Goal: Task Accomplishment & Management: Manage account settings

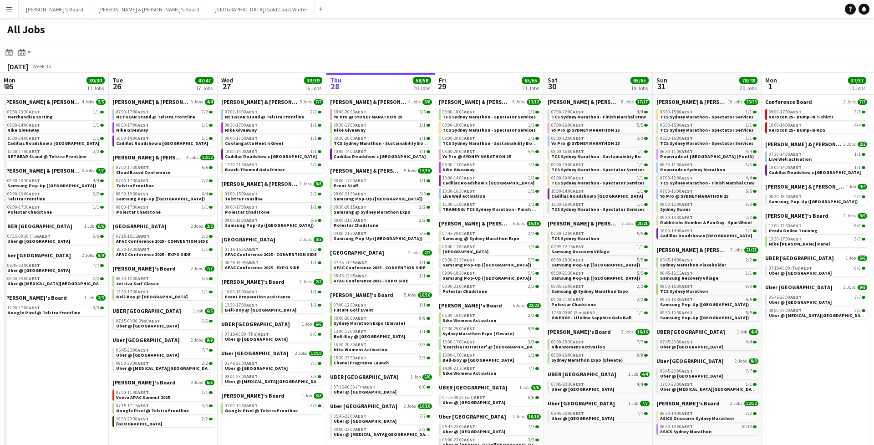
scroll to position [0, 218]
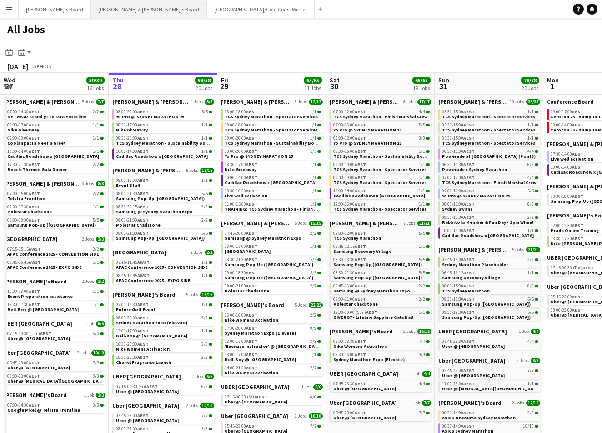
click at [91, 11] on button "Neil & Jenny's Board Close" at bounding box center [149, 9] width 116 height 18
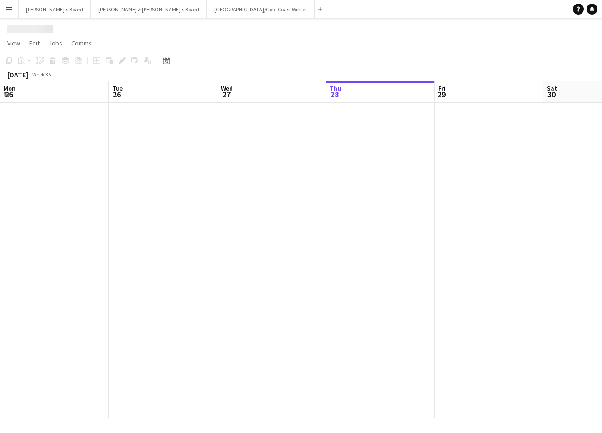
scroll to position [0, 218]
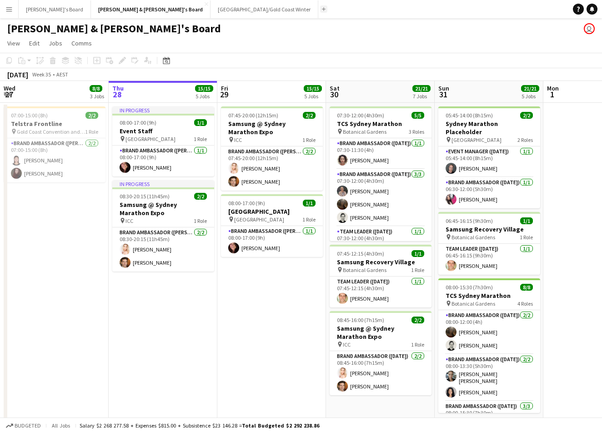
click at [320, 11] on button "Add" at bounding box center [323, 8] width 7 height 7
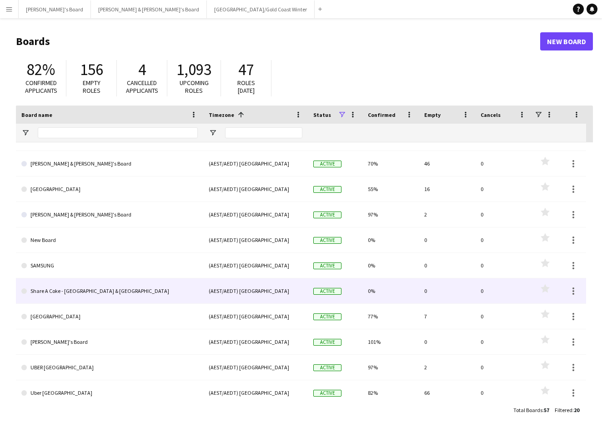
scroll to position [168, 0]
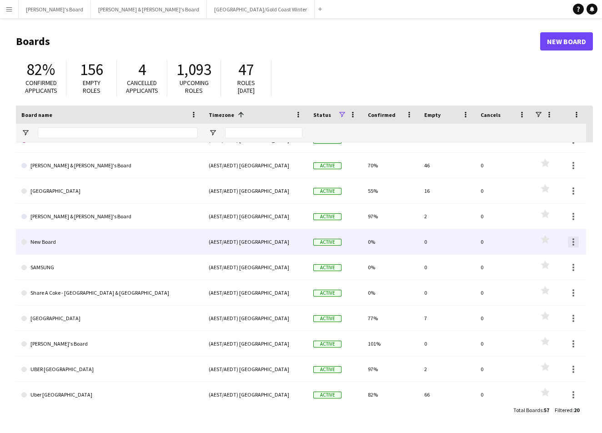
click at [574, 242] on div at bounding box center [574, 242] width 2 height 2
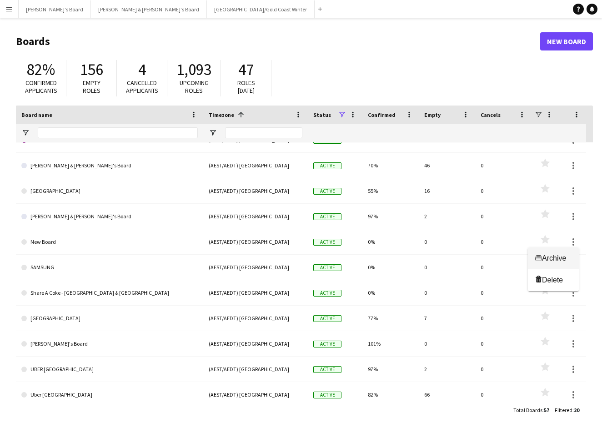
click at [547, 261] on span "Archive" at bounding box center [554, 258] width 24 height 8
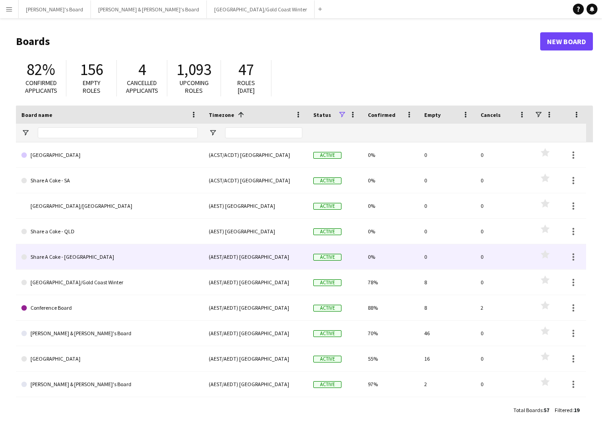
scroll to position [0, 0]
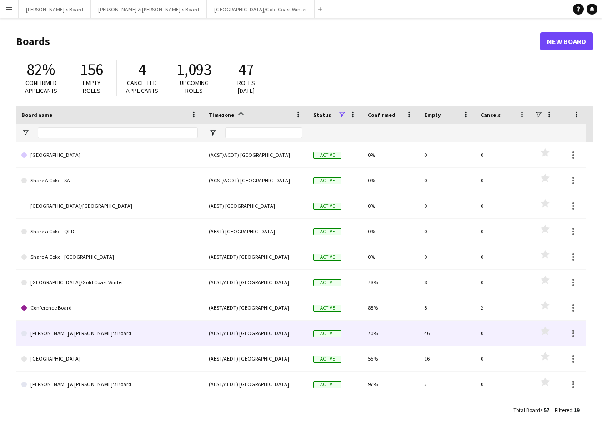
click at [71, 330] on link "[PERSON_NAME] & [PERSON_NAME]'s Board" at bounding box center [109, 333] width 177 height 25
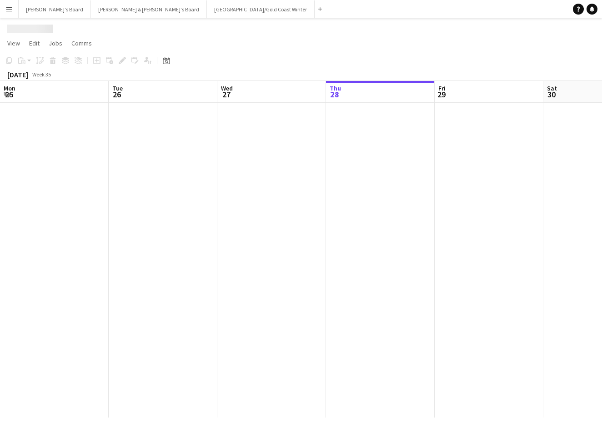
scroll to position [0, 218]
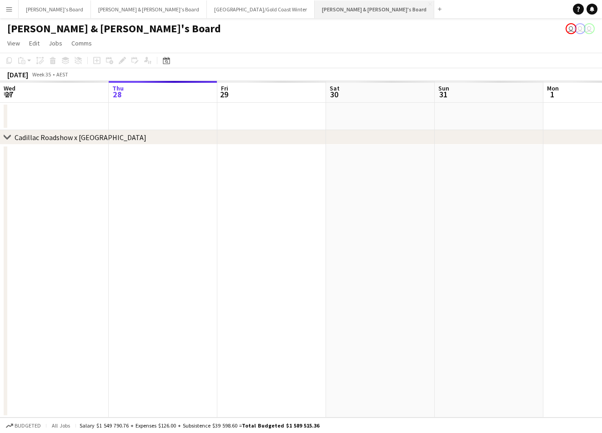
click at [315, 15] on button "James & Arrence's Board Close" at bounding box center [375, 9] width 120 height 18
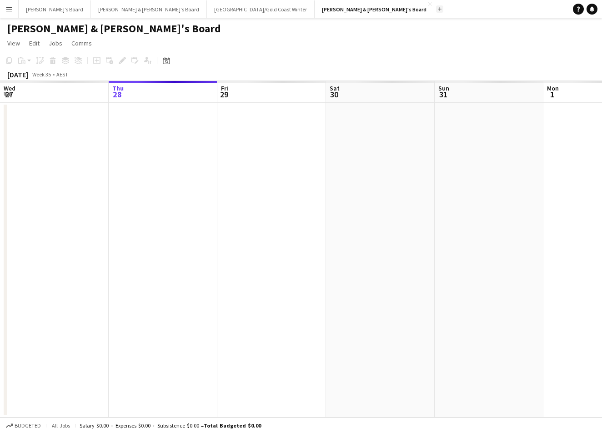
click at [438, 10] on app-icon "Add" at bounding box center [440, 9] width 4 height 4
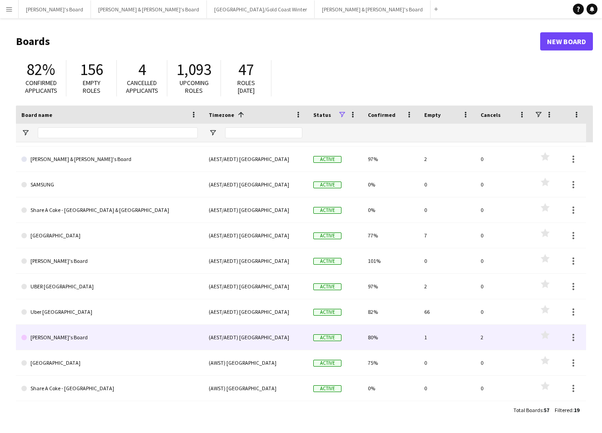
click at [121, 339] on link "Vicky's Board" at bounding box center [109, 337] width 177 height 25
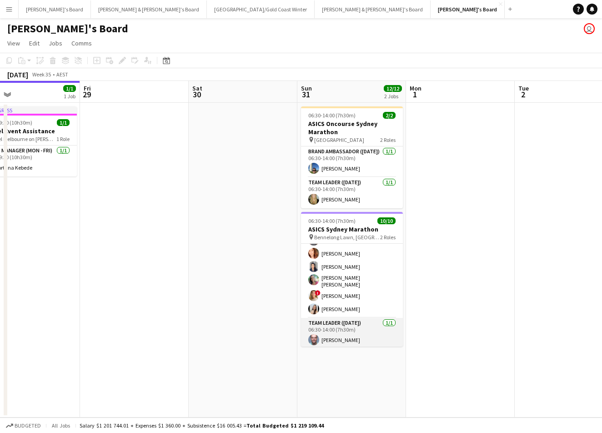
scroll to position [65, 0]
click at [344, 324] on app-card-role "Team Leader (Sunday) 1/1 06:30-14:00 (7h30m) Mark Heap" at bounding box center [352, 334] width 102 height 31
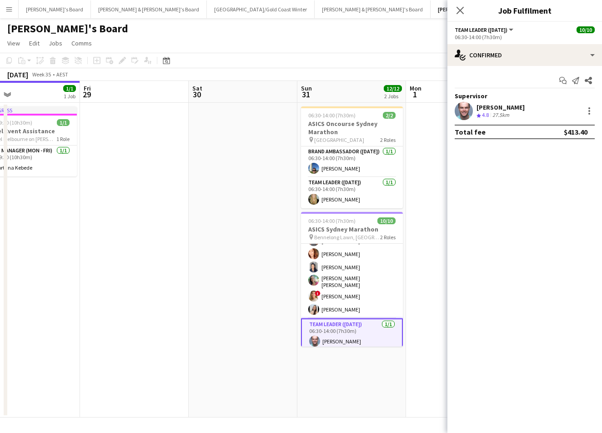
click at [468, 112] on app-user-avatar at bounding box center [464, 111] width 18 height 18
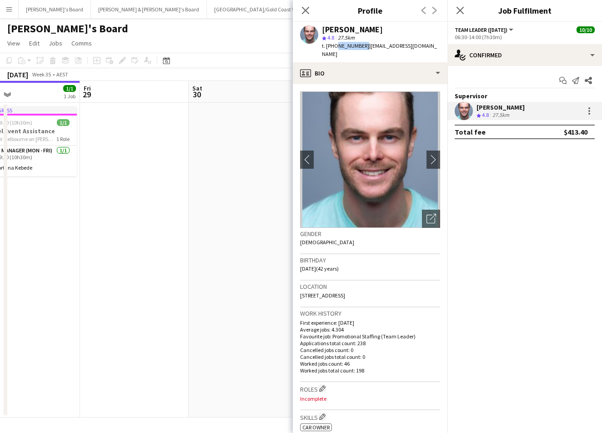
drag, startPoint x: 335, startPoint y: 44, endPoint x: 361, endPoint y: 46, distance: 26.0
click at [361, 46] on span "t. +610403989426" at bounding box center [345, 45] width 47 height 7
click at [386, 27] on div "[PERSON_NAME]" at bounding box center [381, 29] width 118 height 8
click at [432, 151] on button "chevron-right" at bounding box center [434, 160] width 18 height 18
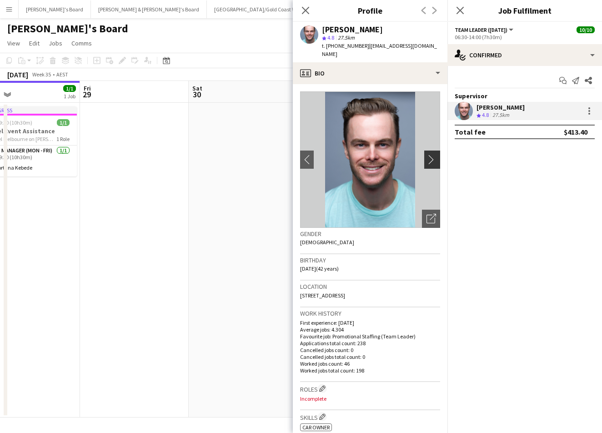
click at [434, 155] on app-icon "chevron-right" at bounding box center [434, 160] width 14 height 10
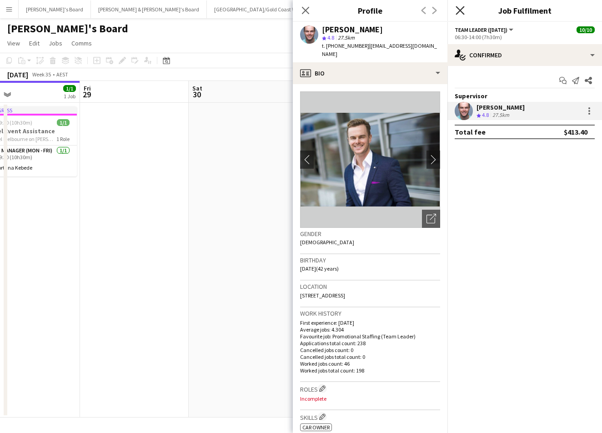
click at [459, 12] on icon at bounding box center [460, 10] width 9 height 9
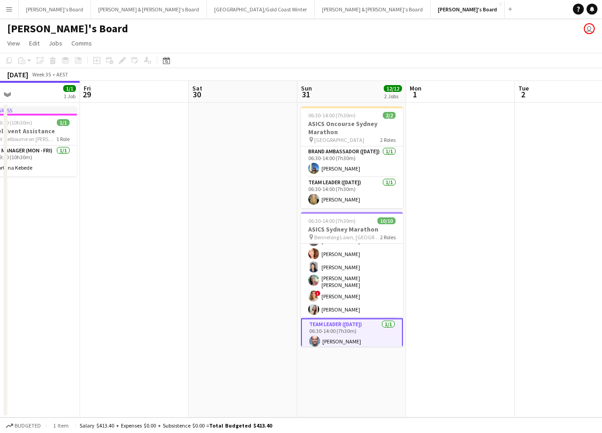
scroll to position [0, 0]
click at [8, 11] on app-icon "Menu" at bounding box center [8, 8] width 7 height 7
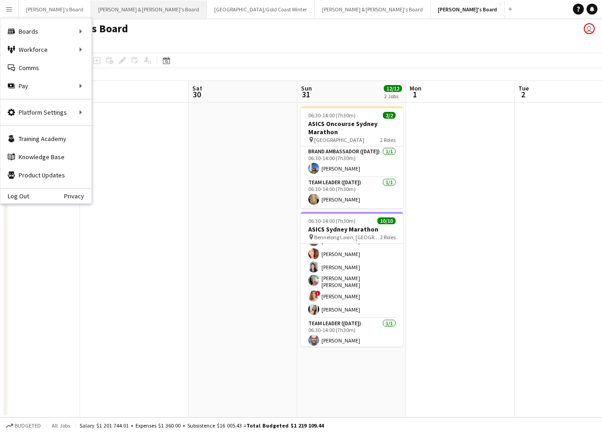
click at [103, 7] on button "Neil & Jenny's Board Close" at bounding box center [149, 9] width 116 height 18
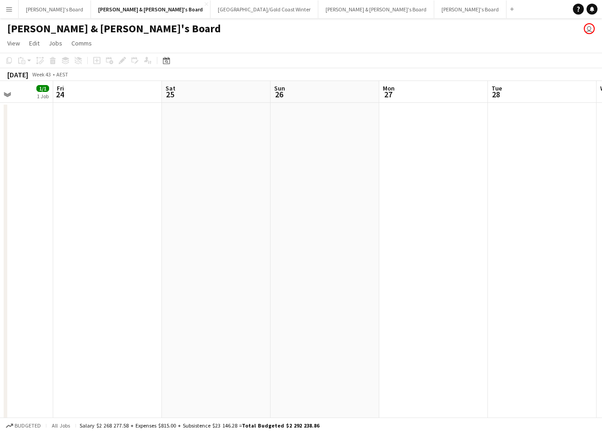
scroll to position [0, 388]
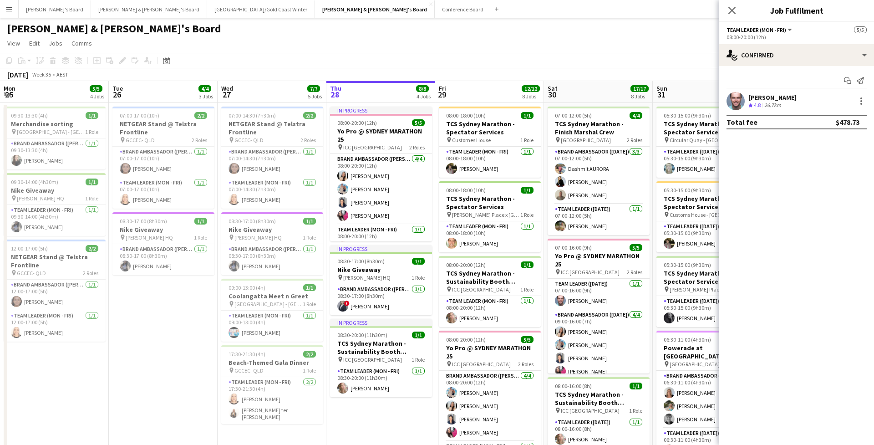
scroll to position [0, 218]
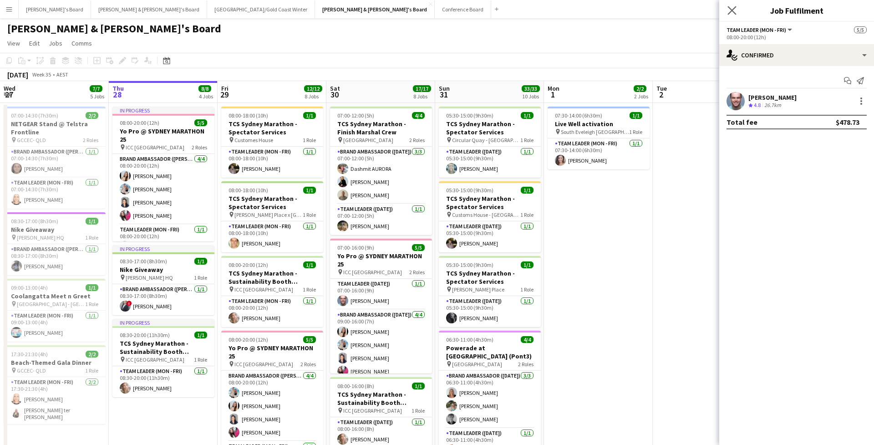
click at [729, 15] on app-icon "Close pop-in" at bounding box center [731, 10] width 13 height 13
